Goal: Task Accomplishment & Management: Use online tool/utility

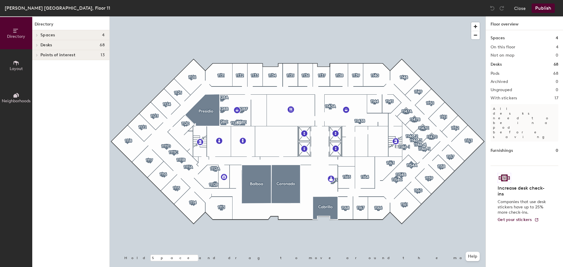
click at [238, 16] on div at bounding box center [298, 16] width 376 height 0
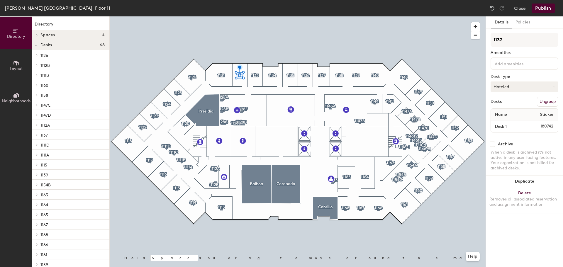
click at [531, 89] on button "Hoteled" at bounding box center [524, 86] width 68 height 11
click at [524, 104] on div "Assigned" at bounding box center [520, 105] width 59 height 9
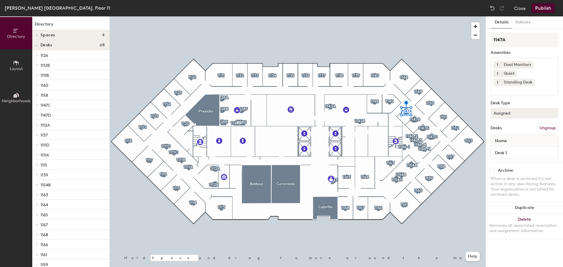
click at [502, 113] on button "Assigned" at bounding box center [524, 113] width 68 height 11
click at [515, 149] on div "Hoteled" at bounding box center [520, 148] width 59 height 9
click at [545, 10] on button "Publish" at bounding box center [542, 8] width 23 height 9
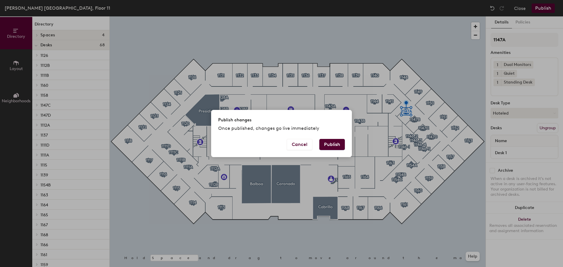
click at [330, 147] on button "Publish" at bounding box center [331, 144] width 25 height 11
